Goal: Task Accomplishment & Management: Manage account settings

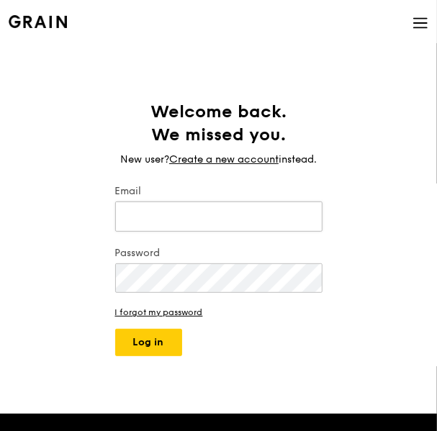
click at [189, 221] on input "Email" at bounding box center [218, 216] width 207 height 30
type input "[DOMAIN_NAME][EMAIL_ADDRESS][DOMAIN_NAME]"
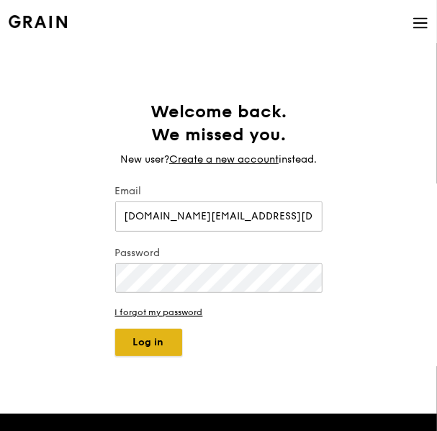
click at [155, 335] on button "Log in" at bounding box center [148, 342] width 67 height 27
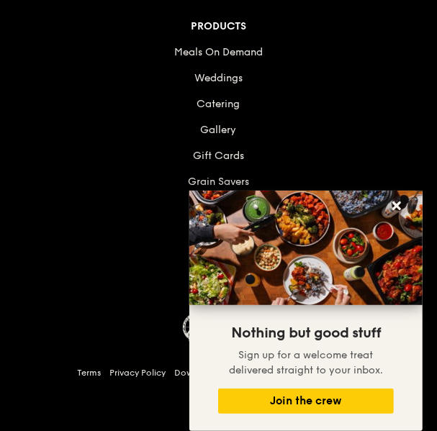
scroll to position [1073, 0]
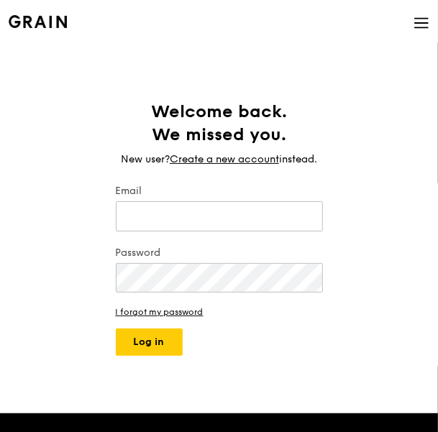
click at [152, 211] on input "Email" at bounding box center [219, 216] width 207 height 30
type input "[DOMAIN_NAME][EMAIL_ADDRESS][DOMAIN_NAME]"
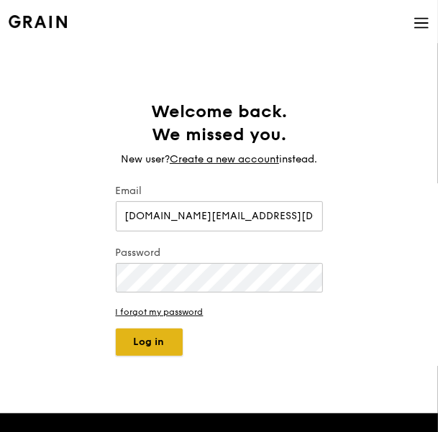
click at [140, 332] on button "Log in" at bounding box center [149, 342] width 67 height 27
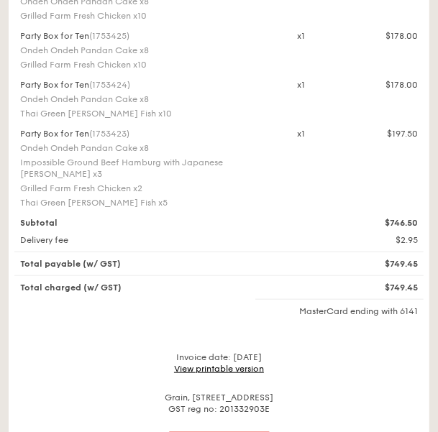
scroll to position [360, 0]
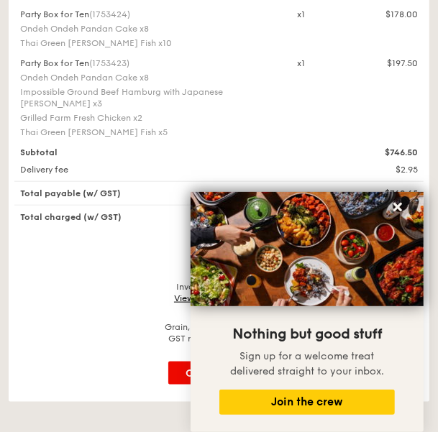
click at [359, 164] on div "$2.95" at bounding box center [358, 170] width 138 height 12
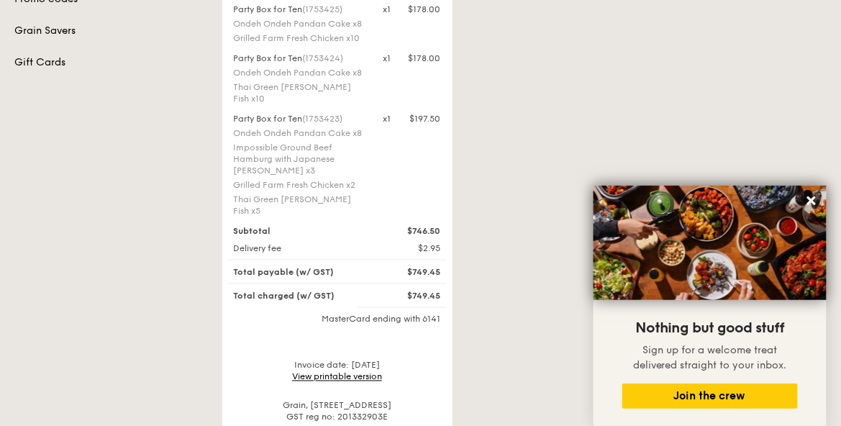
scroll to position [432, 0]
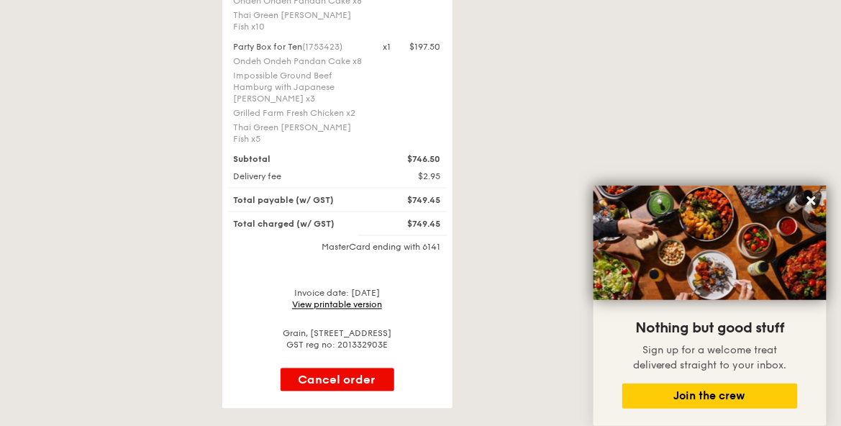
click at [345, 300] on link "View printable version" at bounding box center [337, 305] width 90 height 10
